Goal: Task Accomplishment & Management: Use online tool/utility

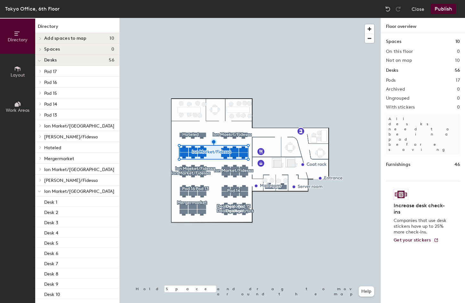
click at [198, 18] on div at bounding box center [250, 18] width 261 height 0
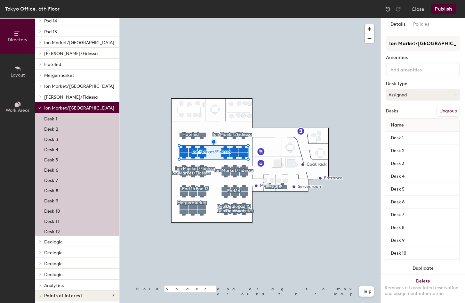
scroll to position [87, 0]
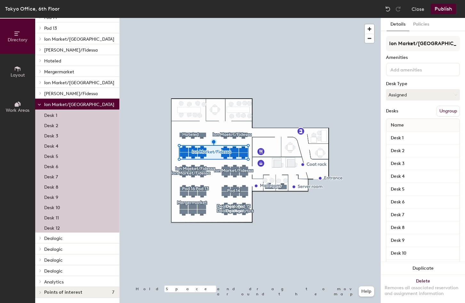
click at [84, 94] on span "[PERSON_NAME]/Fidessa" at bounding box center [70, 93] width 53 height 5
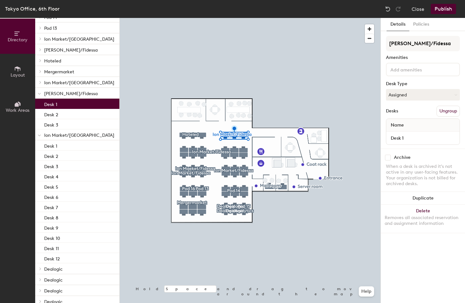
click at [53, 103] on p "Desk 1" at bounding box center [50, 103] width 13 height 7
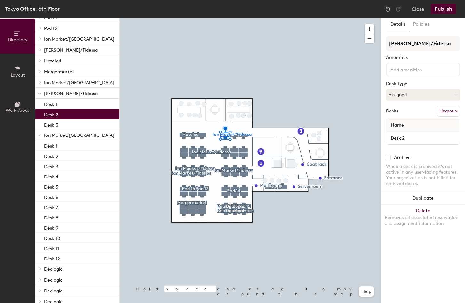
click at [54, 111] on p "Desk 2" at bounding box center [51, 113] width 14 height 7
click at [55, 106] on p "Desk 1" at bounding box center [50, 103] width 13 height 7
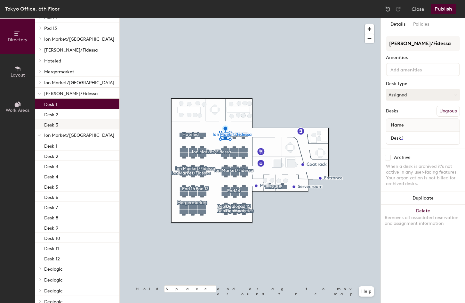
click at [54, 126] on p "Desk 3" at bounding box center [51, 123] width 14 height 7
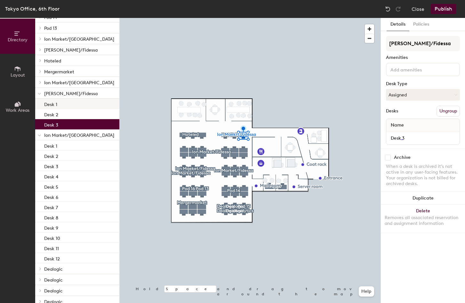
click at [61, 105] on div "Desk 1" at bounding box center [77, 104] width 84 height 10
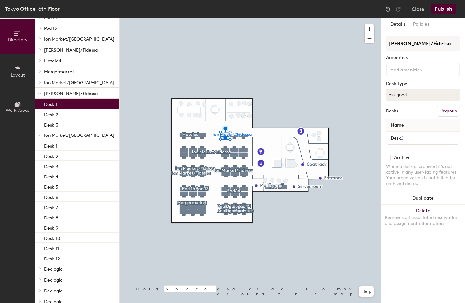
drag, startPoint x: 61, startPoint y: 105, endPoint x: 68, endPoint y: 133, distance: 29.1
click at [68, 150] on div "Pod 17 Desk 1 Desk 2 Pod 16 Desk 1 Desk 2 Pod 15 Desk 1 Pod 14 Desk 1 Desk 2 De…" at bounding box center [77, 148] width 84 height 339
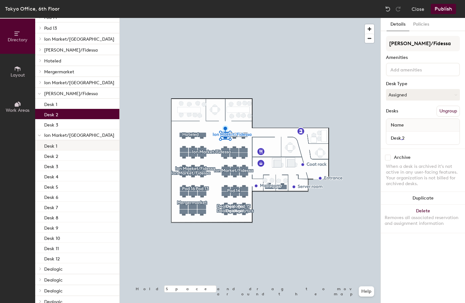
drag, startPoint x: 66, startPoint y: 115, endPoint x: 71, endPoint y: 146, distance: 31.2
click at [71, 146] on div "Pod 17 Desk 1 Desk 2 Pod 16 Desk 1 Desk 2 Pod 15 Desk 1 Pod 14 Desk 1 Desk 2 De…" at bounding box center [77, 148] width 84 height 339
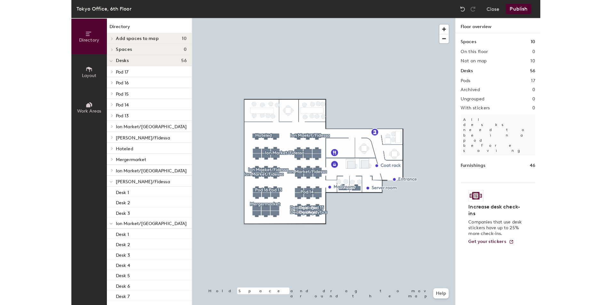
scroll to position [118, 0]
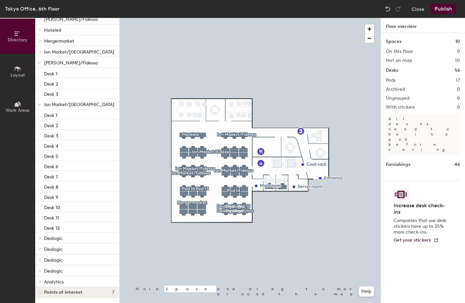
click at [58, 269] on span "Dealogic" at bounding box center [53, 270] width 19 height 5
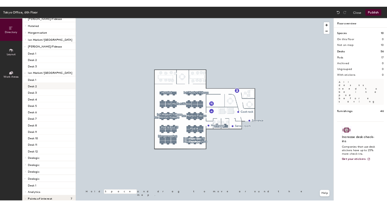
scroll to position [0, 0]
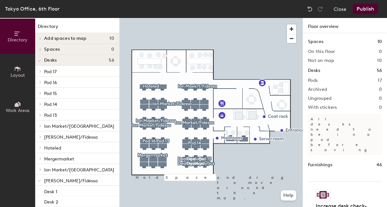
click at [263, 18] on div at bounding box center [211, 18] width 183 height 0
click at [21, 34] on icon at bounding box center [17, 33] width 7 height 7
click at [38, 126] on span at bounding box center [39, 125] width 5 height 3
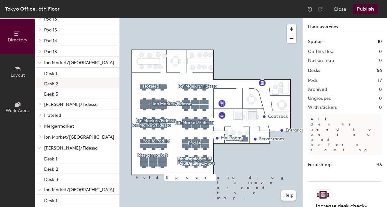
scroll to position [64, 0]
click at [40, 104] on icon at bounding box center [40, 103] width 3 height 3
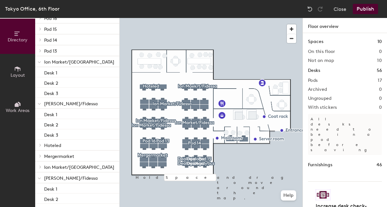
click at [40, 166] on icon at bounding box center [40, 166] width 1 height 3
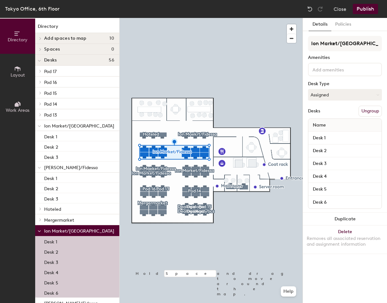
scroll to position [0, 0]
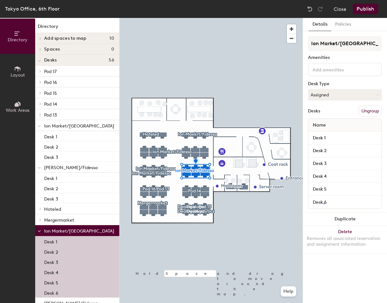
click at [314, 112] on button "Ungroup" at bounding box center [370, 111] width 23 height 11
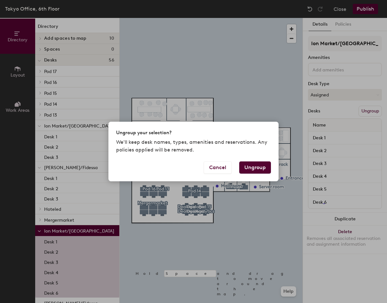
click at [249, 166] on button "Ungroup" at bounding box center [256, 167] width 32 height 12
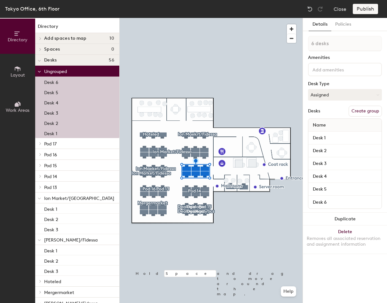
click at [167, 18] on div at bounding box center [211, 18] width 183 height 0
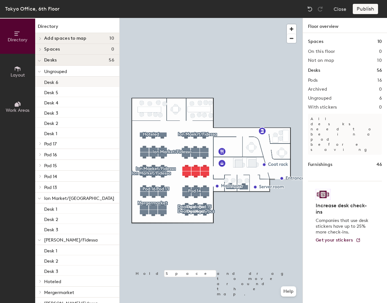
click at [83, 79] on div "Desk 6" at bounding box center [77, 82] width 84 height 10
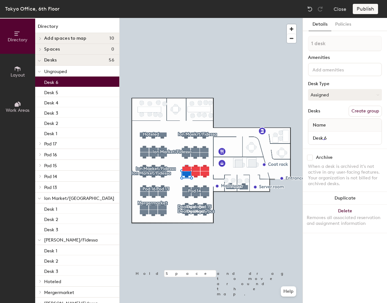
click at [314, 111] on div "Desks" at bounding box center [314, 111] width 12 height 5
drag, startPoint x: 65, startPoint y: 85, endPoint x: 70, endPoint y: 211, distance: 126.3
click at [70, 211] on div "Ungrouped Desk 6 Desk 5 Desk 4 Desk 3 Desk 2 Desk 1 Pod 17 Desk 1 Desk 2 Pod 16…" at bounding box center [77, 302] width 84 height 472
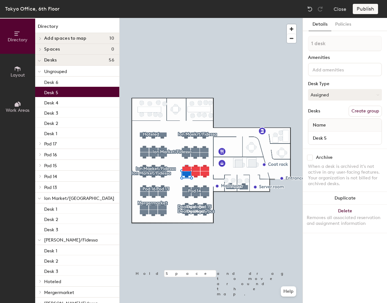
click at [65, 94] on div "Desk 5" at bounding box center [77, 92] width 84 height 10
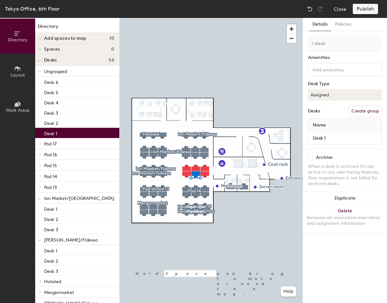
click at [65, 135] on div "Desk 1" at bounding box center [77, 133] width 84 height 10
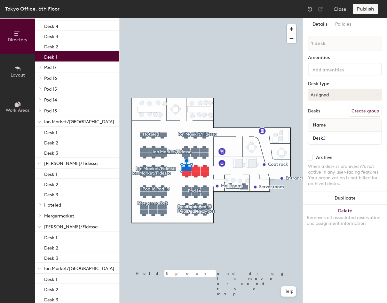
scroll to position [96, 0]
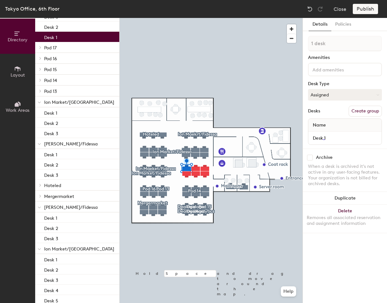
click at [66, 101] on span "Ion Market/[GEOGRAPHIC_DATA]" at bounding box center [79, 102] width 70 height 5
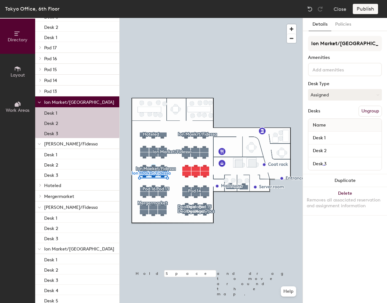
click at [314, 111] on button "Ungroup" at bounding box center [370, 111] width 23 height 11
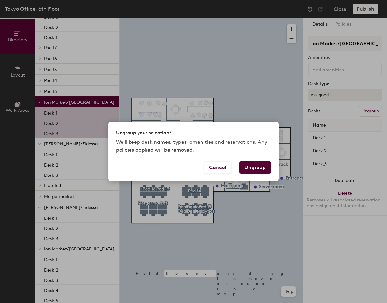
click at [258, 170] on button "Ungroup" at bounding box center [256, 167] width 32 height 12
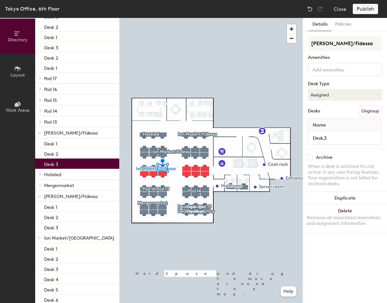
click at [314, 111] on button "Ungroup" at bounding box center [370, 111] width 23 height 11
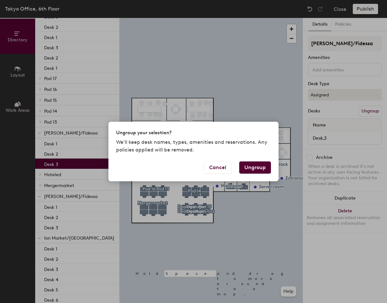
click at [265, 168] on button "Ungroup" at bounding box center [256, 167] width 32 height 12
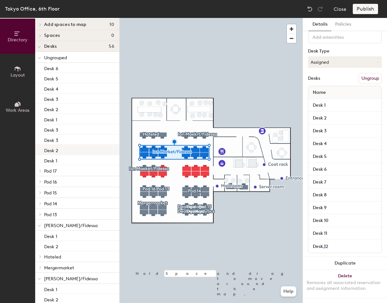
scroll to position [0, 0]
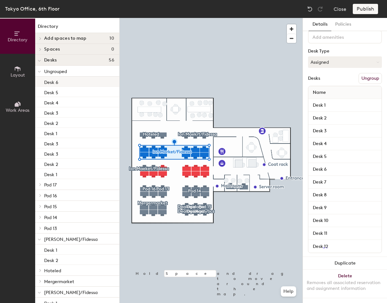
click at [59, 82] on div "Desk 6" at bounding box center [77, 82] width 84 height 10
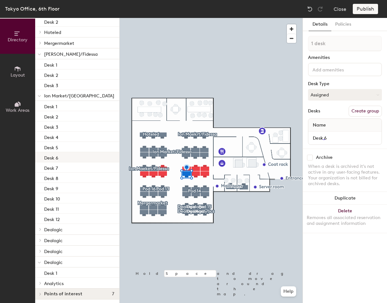
scroll to position [240, 0]
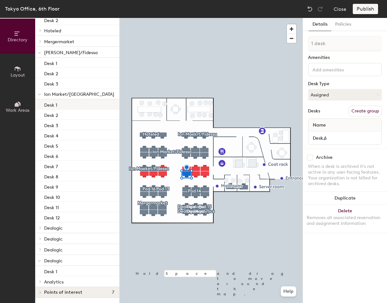
drag, startPoint x: 69, startPoint y: 51, endPoint x: 61, endPoint y: 107, distance: 56.8
click at [63, 106] on div "Ungrouped Desk 6 Desk 5 Desk 4 Desk 3 Desk 2 Desk 1 Desk 3 Desk 3 Desk 2 Desk 1…" at bounding box center [77, 56] width 84 height 461
click at [64, 94] on span "Ion Market/[GEOGRAPHIC_DATA]" at bounding box center [79, 94] width 70 height 5
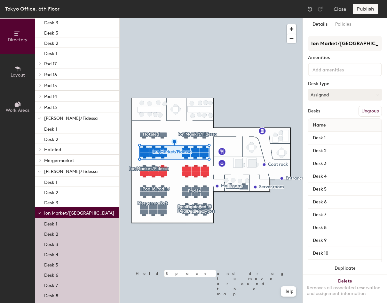
scroll to position [112, 0]
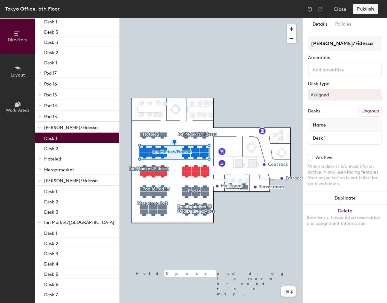
click at [70, 138] on div "Desk 1" at bounding box center [77, 138] width 84 height 10
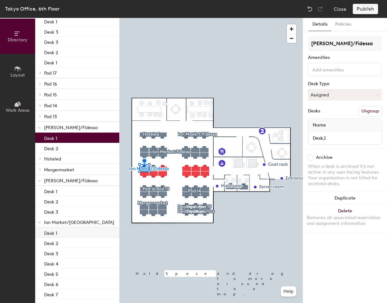
drag, startPoint x: 62, startPoint y: 137, endPoint x: 69, endPoint y: 233, distance: 96.9
click at [69, 233] on div "Ungrouped Desk 6 Desk 5 Desk 4 Desk 3 Desk 2 Desk 1 Desk 3 Desk 3 Desk 2 Desk 1…" at bounding box center [77, 184] width 84 height 461
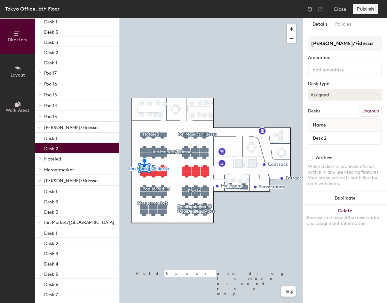
click at [62, 150] on div "Desk 2" at bounding box center [77, 148] width 84 height 10
click at [71, 224] on span "Ion Market/[GEOGRAPHIC_DATA]" at bounding box center [79, 222] width 70 height 5
drag, startPoint x: 70, startPoint y: 153, endPoint x: 65, endPoint y: 242, distance: 88.9
click at [65, 242] on div "Ungrouped Desk 6 Desk 5 Desk 4 Desk 3 Desk 2 Desk 1 Desk 3 Desk 3 Desk 2 Desk 1…" at bounding box center [77, 184] width 84 height 461
click at [68, 145] on div "Desk 2" at bounding box center [77, 148] width 84 height 10
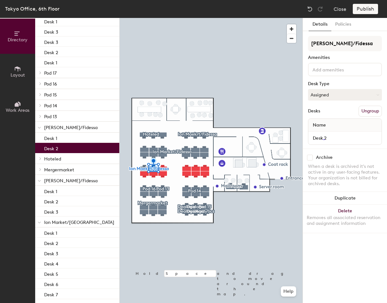
click at [63, 146] on div "Desk 2" at bounding box center [77, 148] width 84 height 10
click at [314, 138] on input "Desk 2" at bounding box center [345, 138] width 71 height 9
click at [314, 109] on div "Desks Ungroup" at bounding box center [345, 111] width 74 height 11
click at [69, 117] on p "Pod 13" at bounding box center [79, 116] width 70 height 8
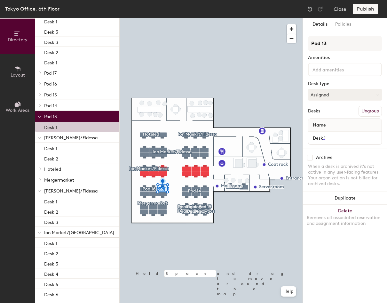
click at [69, 117] on p "Pod 13" at bounding box center [79, 116] width 70 height 8
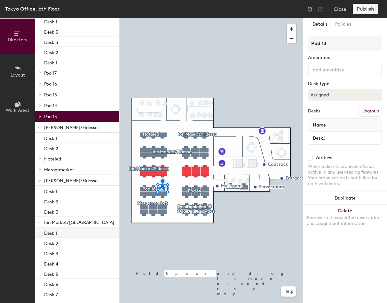
drag, startPoint x: 64, startPoint y: 116, endPoint x: 73, endPoint y: 232, distance: 117.2
click at [75, 231] on div "Ungrouped Desk 6 Desk 5 Desk 4 Desk 3 Desk 2 Desk 1 Desk 3 Desk 3 Desk 2 Desk 1…" at bounding box center [77, 184] width 84 height 461
click at [79, 222] on span "Ion Market/[GEOGRAPHIC_DATA]" at bounding box center [79, 222] width 70 height 5
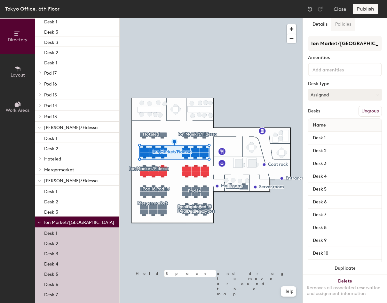
click at [314, 25] on button "Policies" at bounding box center [344, 24] width 24 height 13
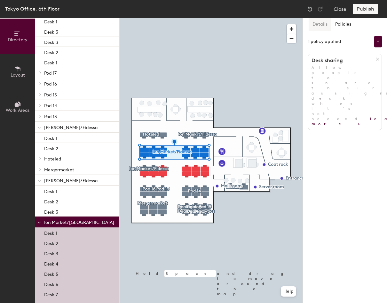
click at [314, 25] on button "Details" at bounding box center [320, 24] width 23 height 13
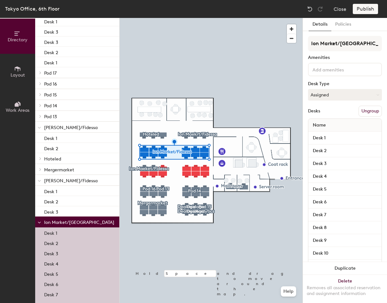
click at [314, 114] on div "Desks Ungroup" at bounding box center [345, 111] width 74 height 11
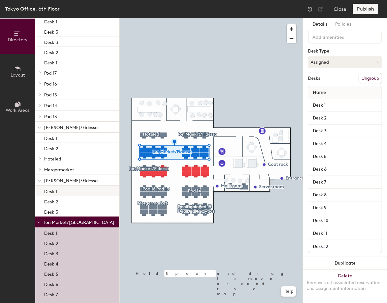
scroll to position [0, 0]
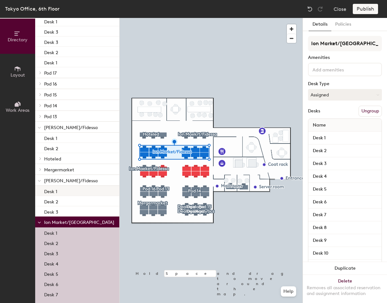
click at [64, 188] on div "Desk 1" at bounding box center [77, 191] width 84 height 10
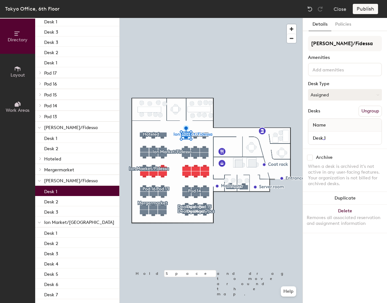
click at [41, 181] on div at bounding box center [39, 180] width 8 height 11
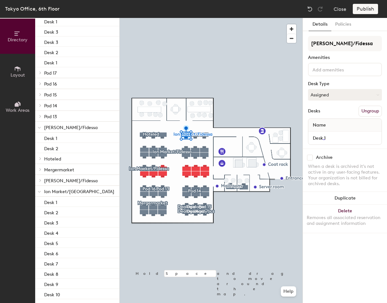
click at [39, 180] on icon at bounding box center [40, 180] width 3 height 3
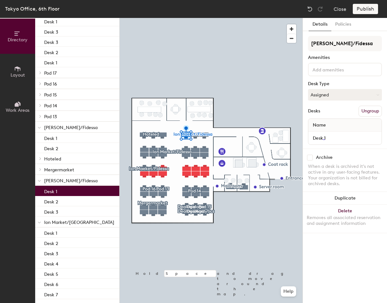
click at [56, 180] on span "[PERSON_NAME]/Fidessa" at bounding box center [70, 180] width 53 height 5
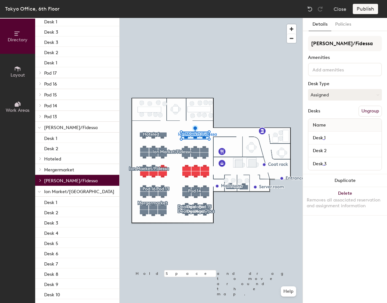
drag, startPoint x: 56, startPoint y: 180, endPoint x: 63, endPoint y: 191, distance: 13.1
click at [63, 191] on div "Ungrouped Desk 6 Desk 5 Desk 4 Desk 3 Desk 2 Desk 1 Desk 3 Desk 3 Desk 2 Desk 1…" at bounding box center [77, 169] width 84 height 430
click at [53, 190] on span "Ion Market/[GEOGRAPHIC_DATA]" at bounding box center [79, 191] width 70 height 5
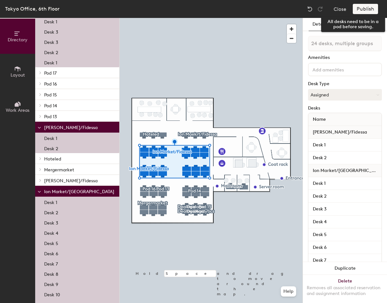
click at [314, 10] on div "Publish" at bounding box center [367, 9] width 29 height 10
click at [314, 11] on div "Publish" at bounding box center [367, 9] width 29 height 10
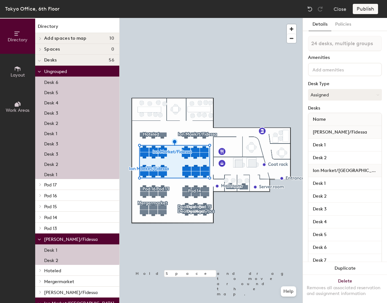
click at [65, 72] on span "Ungrouped" at bounding box center [55, 71] width 23 height 5
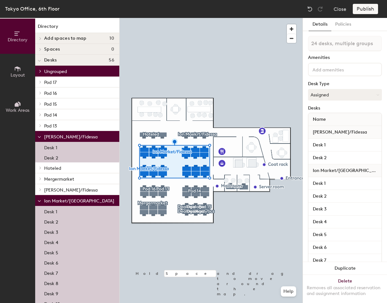
click at [63, 134] on span "[PERSON_NAME]/Fidessa" at bounding box center [70, 136] width 53 height 5
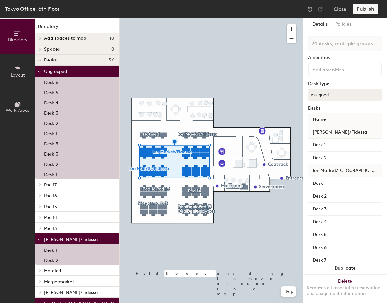
click at [314, 107] on div "Desks" at bounding box center [345, 108] width 74 height 5
click at [314, 97] on button "Assigned" at bounding box center [345, 95] width 74 height 12
click at [314, 120] on span "Name" at bounding box center [320, 120] width 20 height 12
click at [314, 108] on div "Desks" at bounding box center [345, 108] width 74 height 5
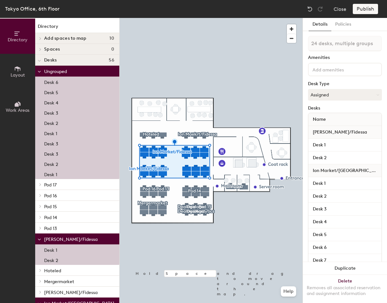
click at [314, 132] on span "[PERSON_NAME]/Fidessa" at bounding box center [340, 132] width 61 height 12
click at [314, 152] on div "Desk 2" at bounding box center [345, 157] width 73 height 13
click at [314, 135] on span "[PERSON_NAME]/Fidessa" at bounding box center [340, 132] width 61 height 12
click at [314, 134] on span "[PERSON_NAME]/Fidessa" at bounding box center [340, 132] width 61 height 12
click at [314, 147] on input "Desk 1" at bounding box center [345, 145] width 71 height 9
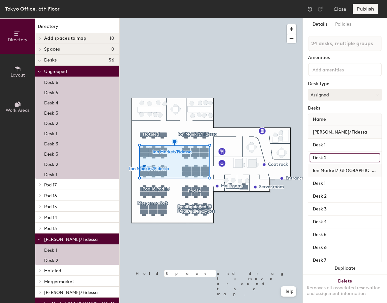
click at [314, 156] on input "Desk 2" at bounding box center [345, 157] width 71 height 9
click at [314, 167] on span "Ion Market/[GEOGRAPHIC_DATA]" at bounding box center [345, 171] width 71 height 12
click at [314, 174] on span "Ion Market/[GEOGRAPHIC_DATA]" at bounding box center [345, 171] width 71 height 12
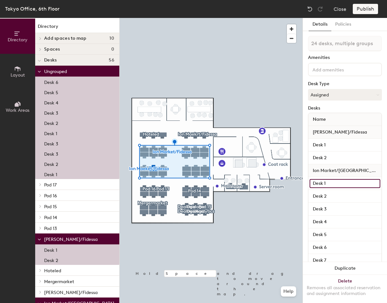
click at [314, 184] on input "Desk 1" at bounding box center [345, 183] width 71 height 9
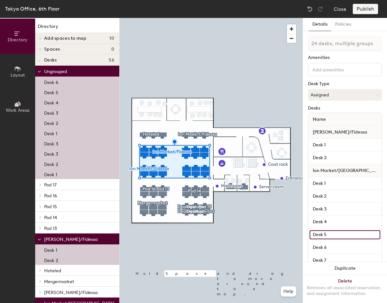
click at [314, 239] on input "Desk 5" at bounding box center [345, 234] width 71 height 9
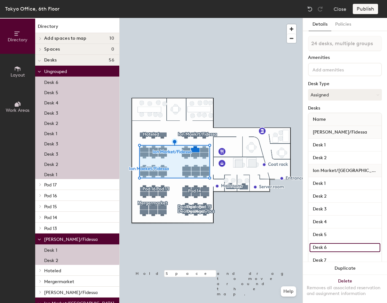
click at [314, 248] on input "Desk 6" at bounding box center [345, 247] width 71 height 9
click at [314, 141] on div "Details Policies 24 desks, multiple groups Amenities Desk Type Assigned Desks N…" at bounding box center [345, 160] width 84 height 285
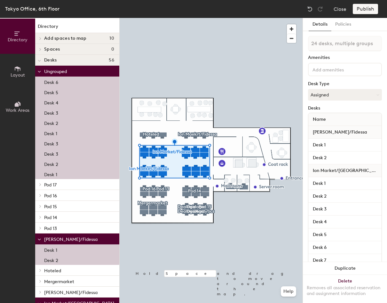
click at [314, 69] on input at bounding box center [341, 69] width 58 height 8
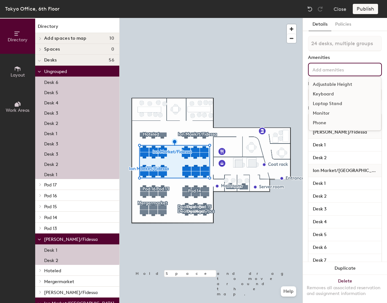
click at [314, 53] on div "24 desks, multiple groups Amenities Adjustable Height Keyboard Laptop Stand Mon…" at bounding box center [345, 256] width 74 height 440
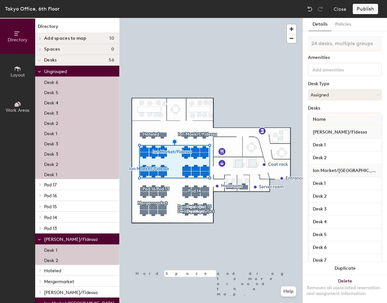
click at [314, 104] on div "24 desks, multiple groups Amenities Desk Type Assigned Desks Name Ion Maeket/Fi…" at bounding box center [345, 256] width 74 height 440
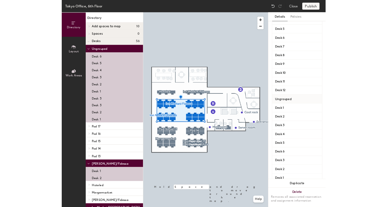
scroll to position [225, 0]
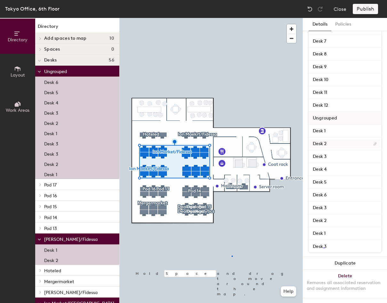
click at [232, 18] on div at bounding box center [211, 18] width 183 height 0
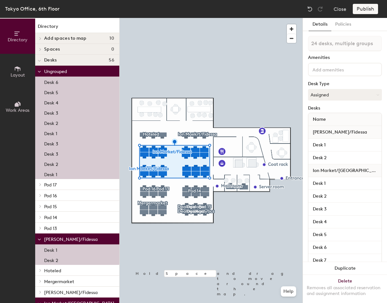
type input "1 desk"
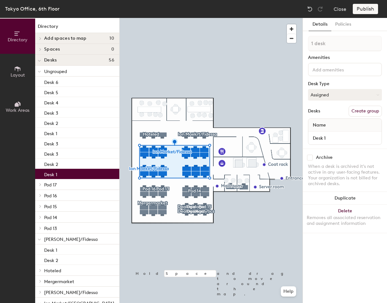
drag, startPoint x: 62, startPoint y: 169, endPoint x: 73, endPoint y: 233, distance: 65.1
click at [73, 234] on div "Ungrouped Desk 6 Desk 5 Desk 4 Desk 3 Desk 2 Desk 1 Desk 3 Desk 3 Desk 2 Desk 1…" at bounding box center [77, 281] width 84 height 430
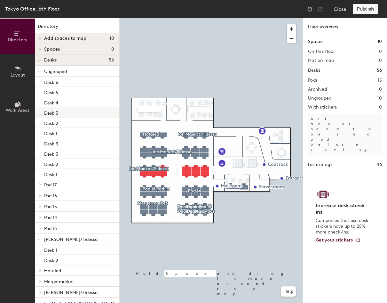
click at [268, 18] on div at bounding box center [211, 18] width 183 height 0
click at [164, 18] on div at bounding box center [211, 18] width 183 height 0
click at [255, 18] on div at bounding box center [211, 18] width 183 height 0
click at [251, 18] on div at bounding box center [211, 18] width 183 height 0
drag, startPoint x: 355, startPoint y: 281, endPoint x: 352, endPoint y: 279, distance: 4.2
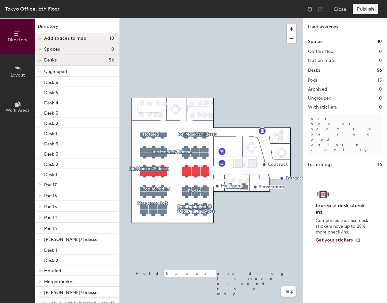
click at [314, 281] on div "Spaces 10 On this floor 0 Not on map 10 Desks 56 Pods 15 Archived 0 Ungrouped 1…" at bounding box center [345, 175] width 84 height 285
click at [314, 9] on button "Close" at bounding box center [340, 9] width 13 height 10
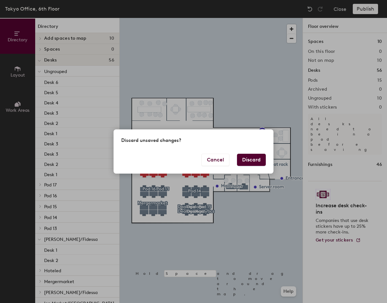
click at [243, 162] on button "Discard" at bounding box center [251, 160] width 29 height 12
